Goal: Task Accomplishment & Management: Use online tool/utility

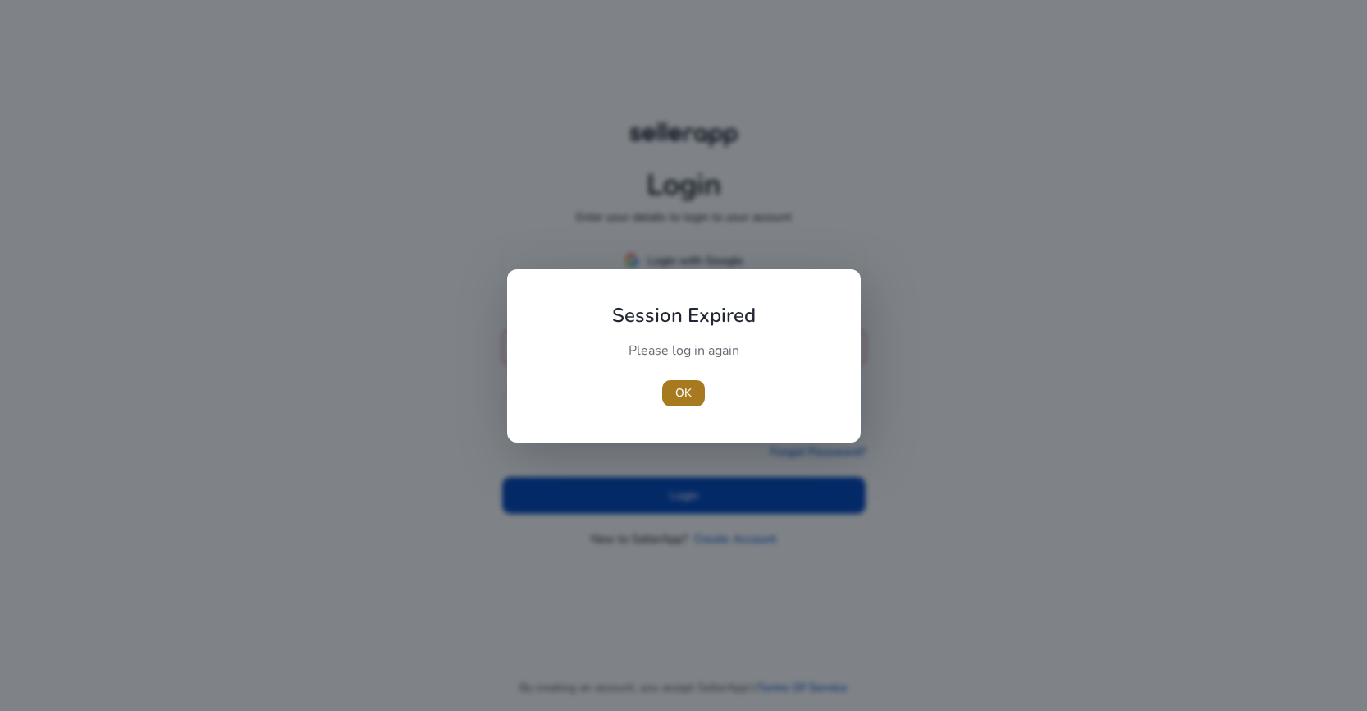
click at [682, 396] on span "OK" at bounding box center [683, 392] width 16 height 17
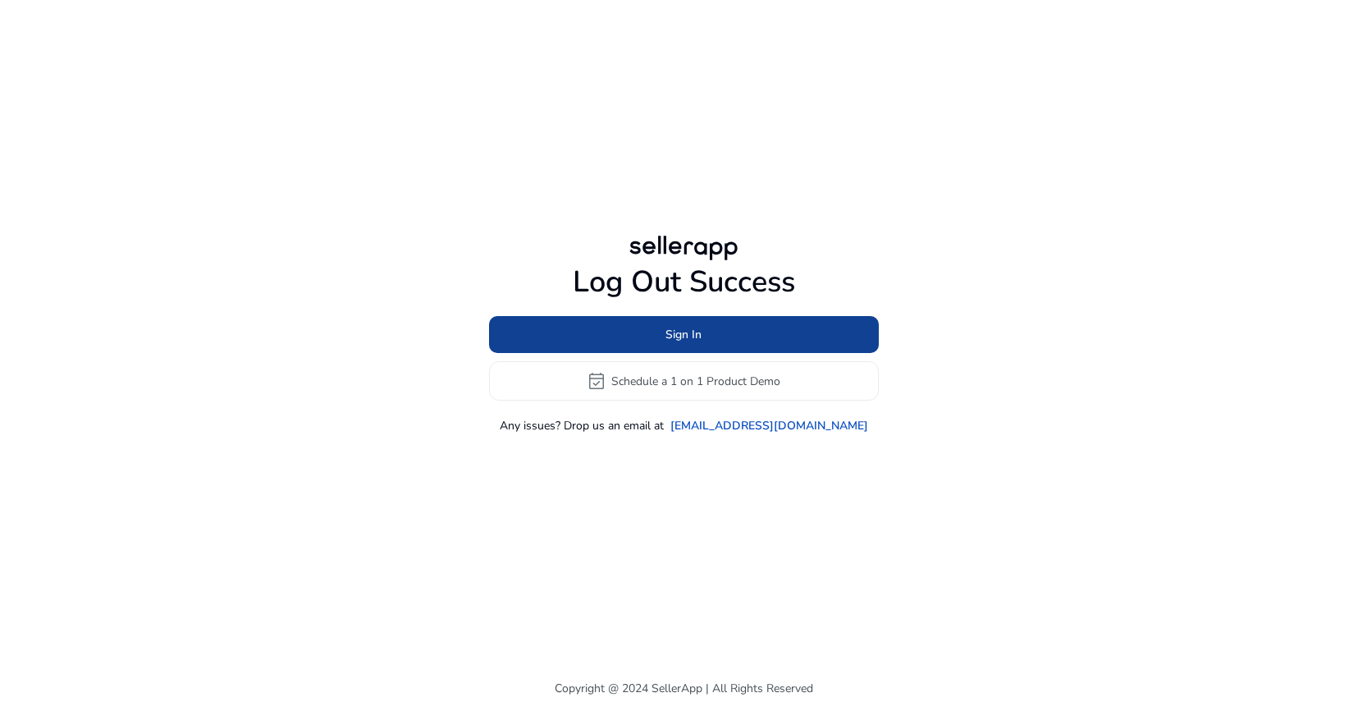
click at [705, 329] on span at bounding box center [684, 334] width 390 height 39
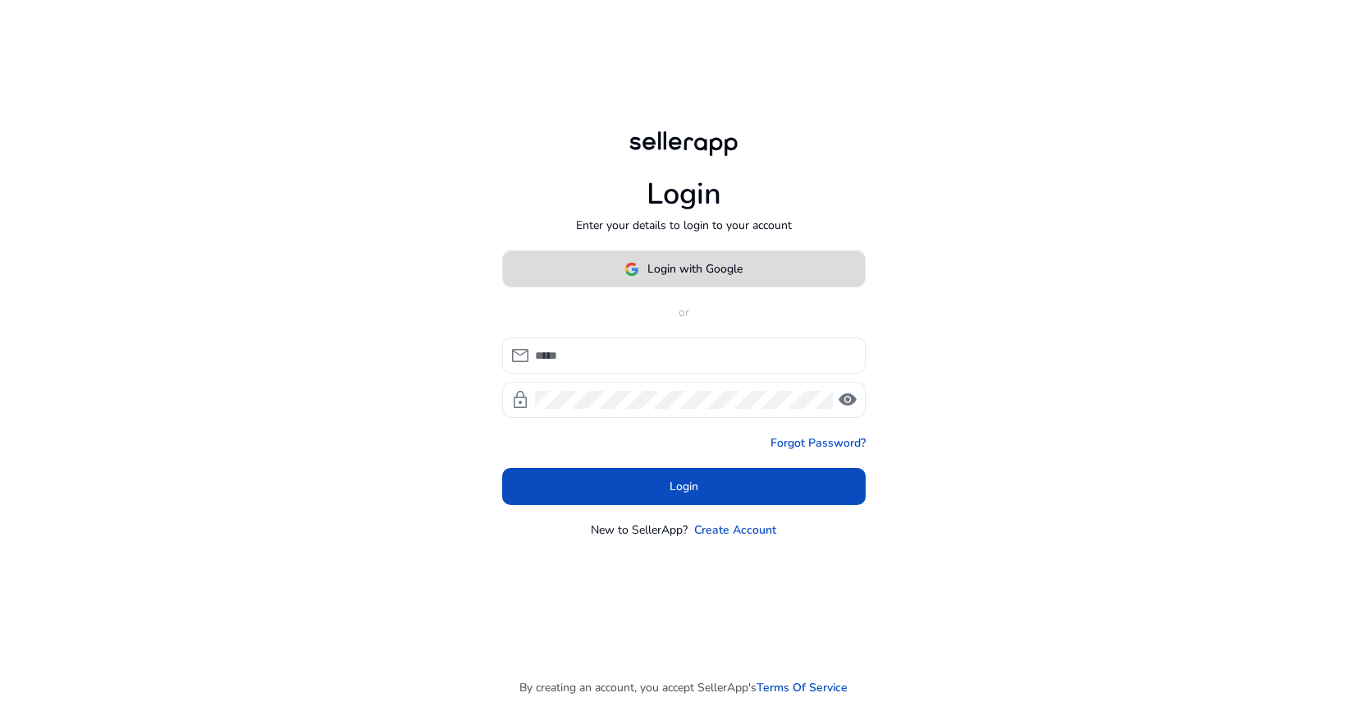
click at [689, 271] on span "Login with Google" at bounding box center [695, 268] width 95 height 17
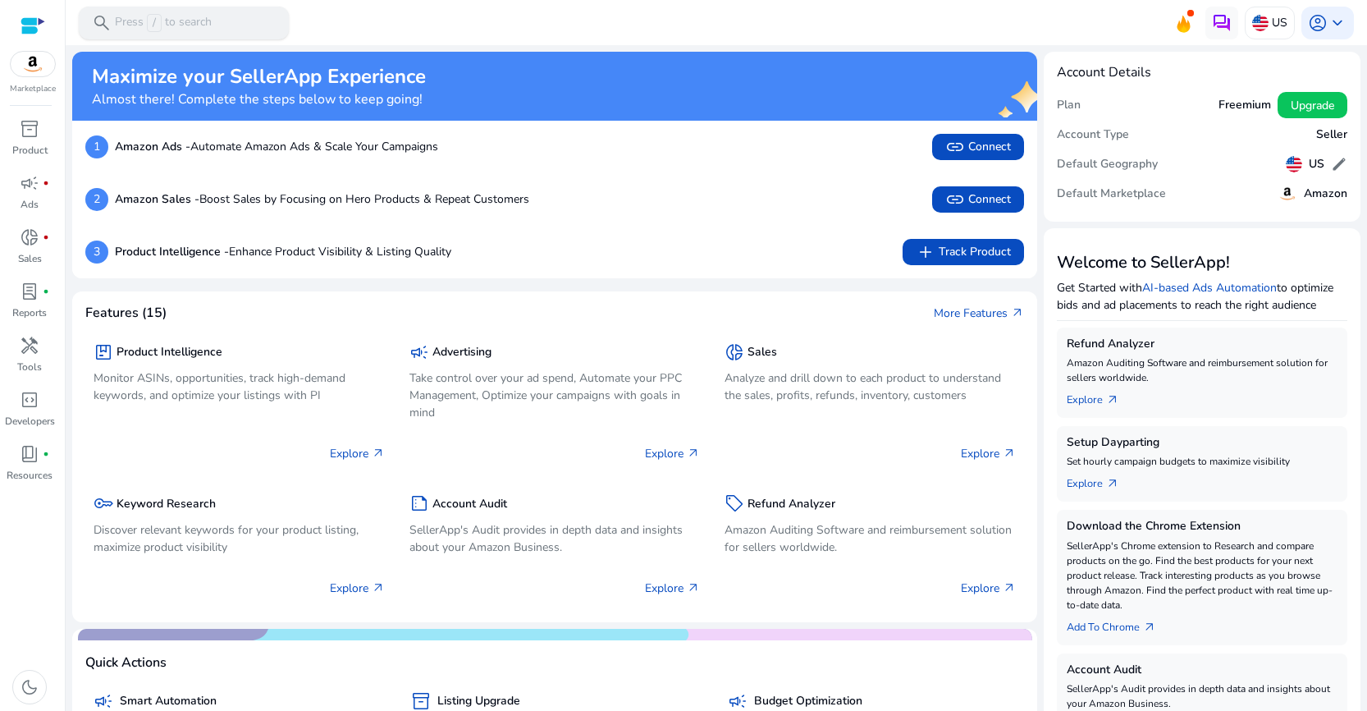
click at [184, 22] on p "Press / to search" at bounding box center [163, 23] width 97 height 18
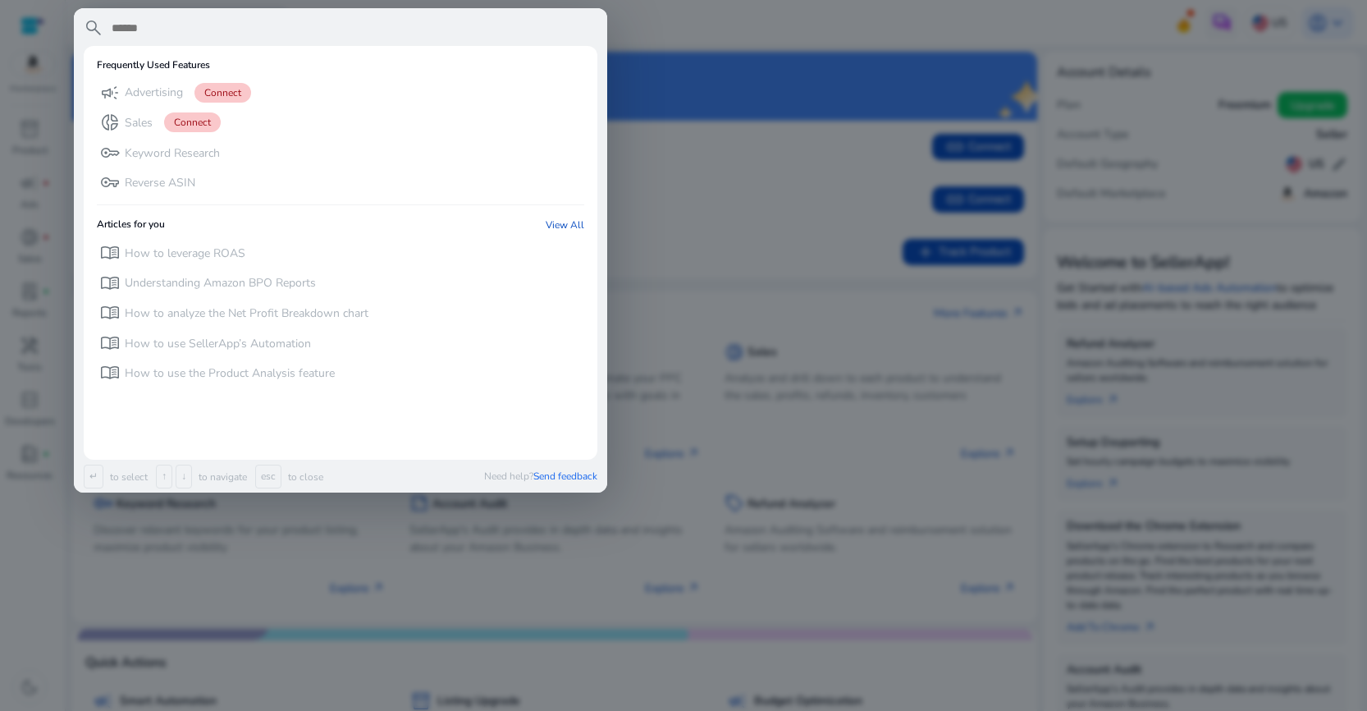
click at [184, 22] on input "text" at bounding box center [353, 28] width 487 height 20
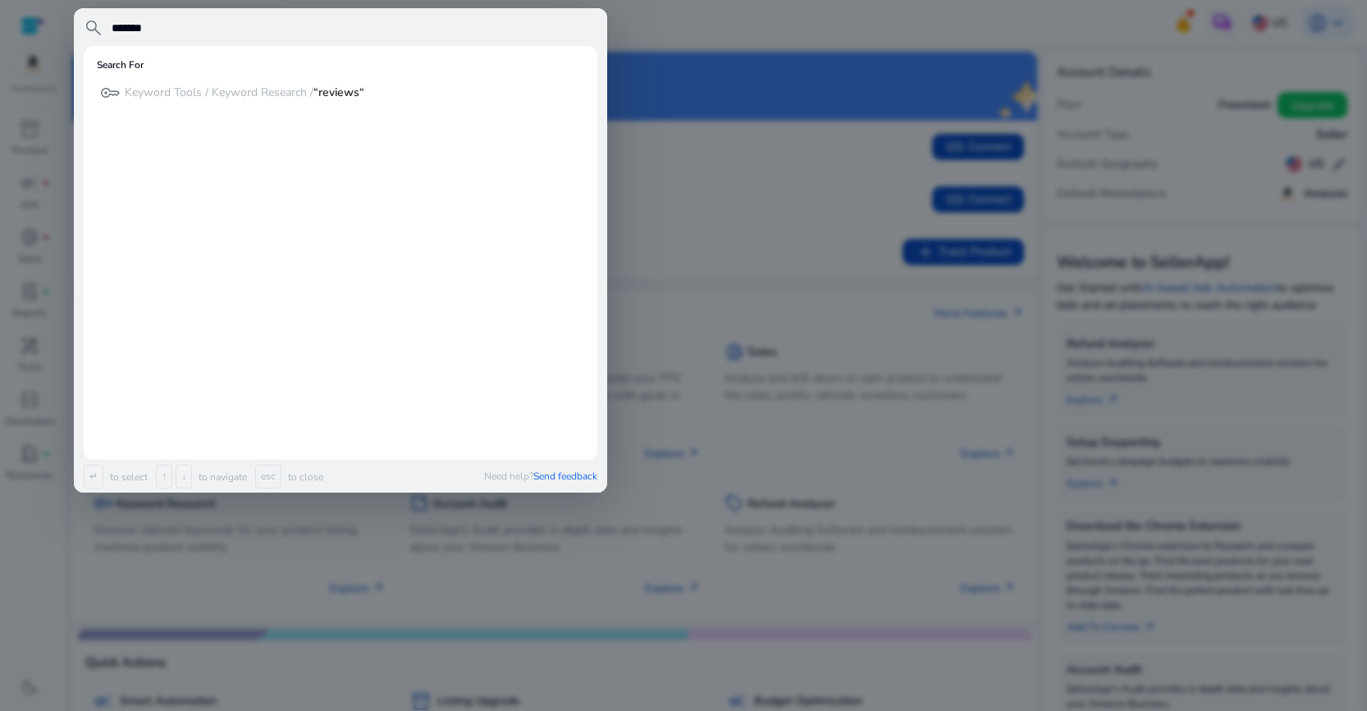
type input "*******"
click at [657, 49] on div at bounding box center [683, 355] width 1367 height 711
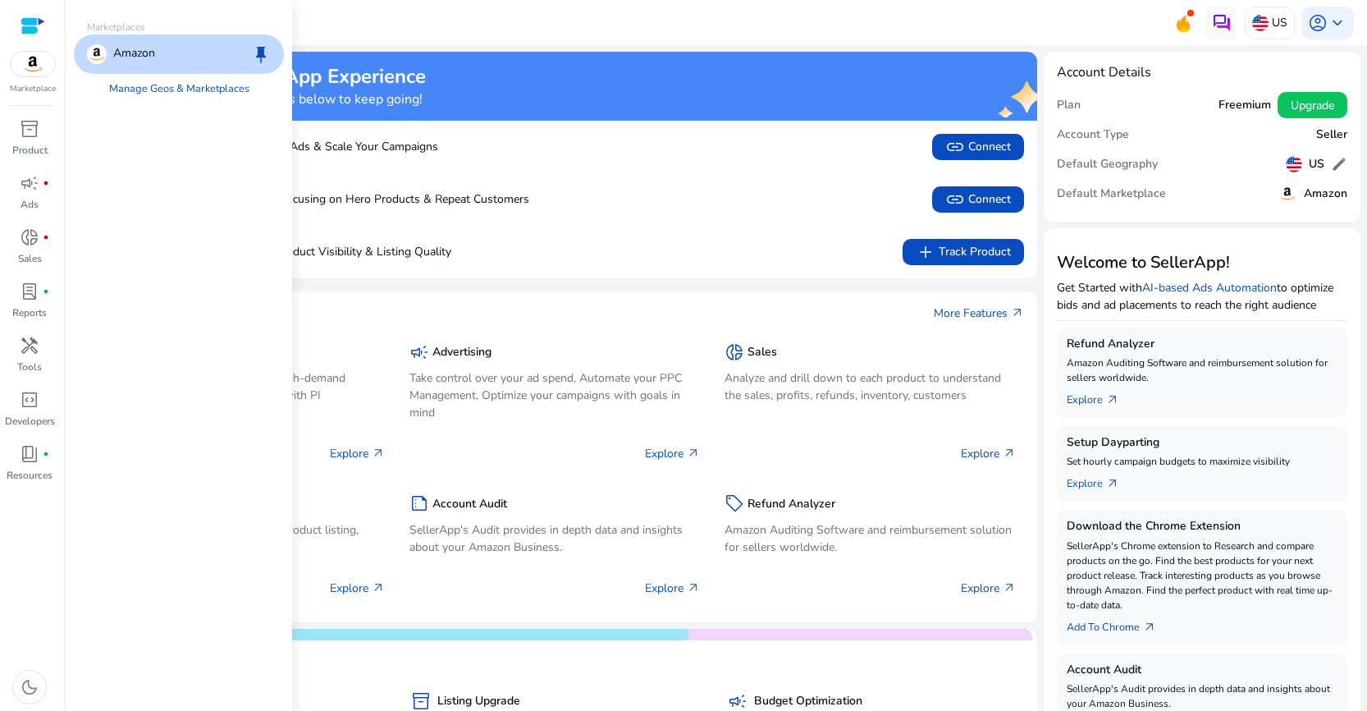
click at [34, 66] on img at bounding box center [33, 64] width 44 height 25
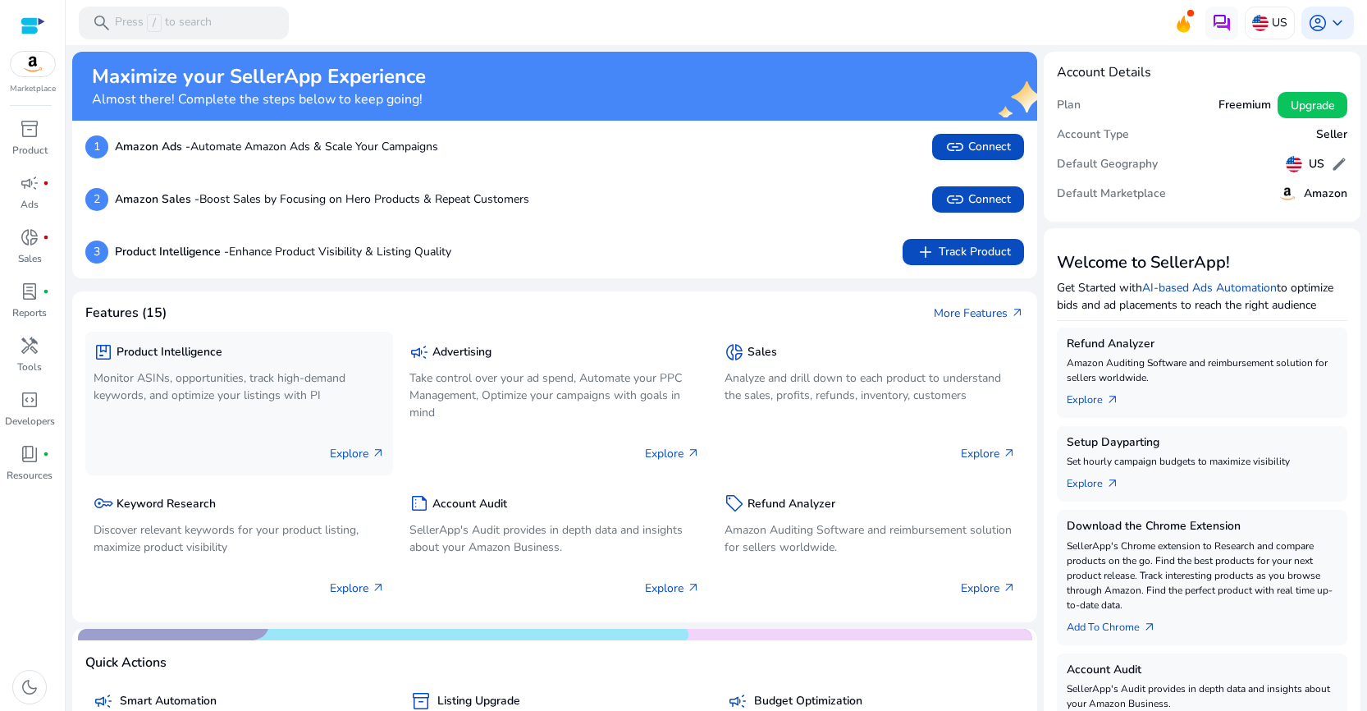
click at [283, 378] on p "Monitor ASINs, opportunities, track high-demand keywords, and optimize your lis…" at bounding box center [239, 386] width 291 height 34
